Goal: Task Accomplishment & Management: Use online tool/utility

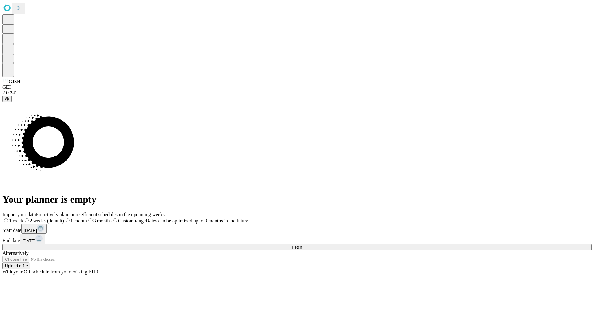
click at [302, 245] on span "Fetch" at bounding box center [297, 247] width 10 height 5
